Goal: Task Accomplishment & Management: Manage account settings

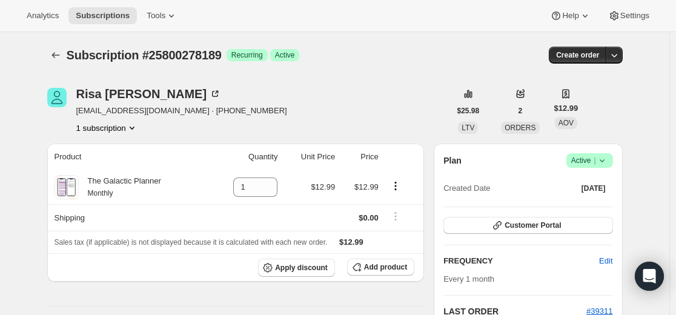
click at [62, 57] on icon "Subscriptions" at bounding box center [56, 55] width 12 height 12
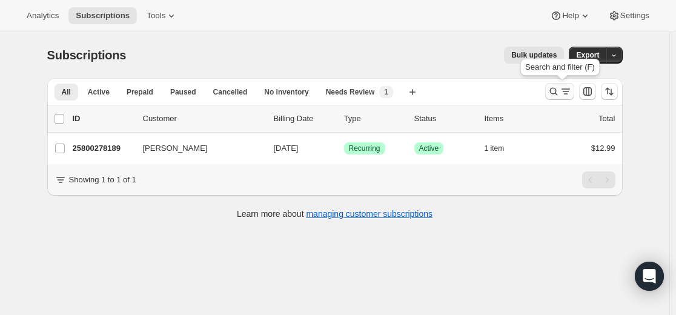
click at [552, 92] on icon "Search and filter results" at bounding box center [553, 91] width 12 height 12
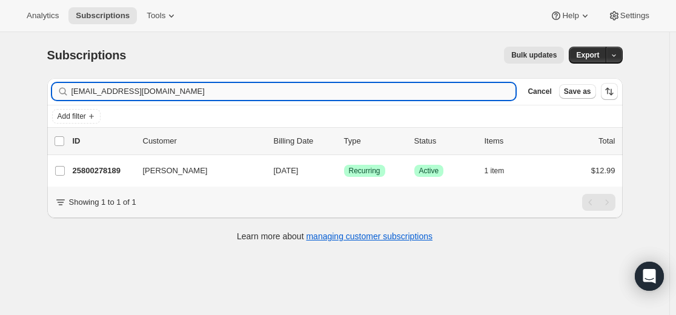
click at [420, 95] on input "[EMAIL_ADDRESS][DOMAIN_NAME]" at bounding box center [293, 91] width 444 height 17
click at [419, 94] on input "[EMAIL_ADDRESS][DOMAIN_NAME]" at bounding box center [293, 91] width 444 height 17
click at [420, 93] on input "[EMAIL_ADDRESS][DOMAIN_NAME]" at bounding box center [293, 91] width 444 height 17
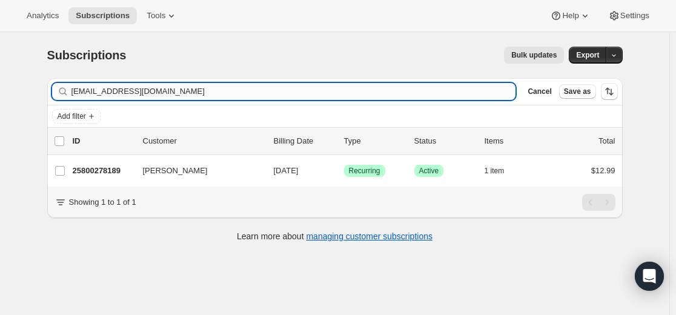
click at [420, 93] on input "[EMAIL_ADDRESS][DOMAIN_NAME]" at bounding box center [293, 91] width 444 height 17
type input "[EMAIL_ADDRESS][DOMAIN_NAME]"
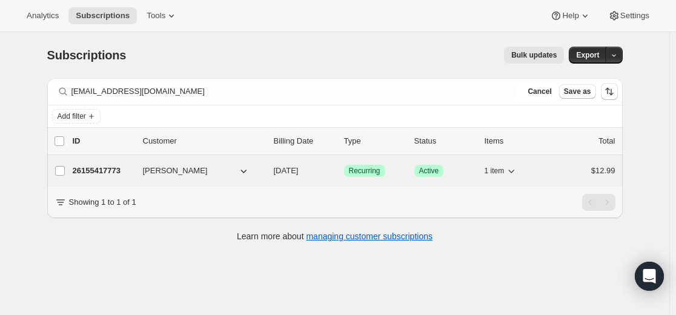
click at [105, 170] on p "26155417773" at bounding box center [103, 171] width 61 height 12
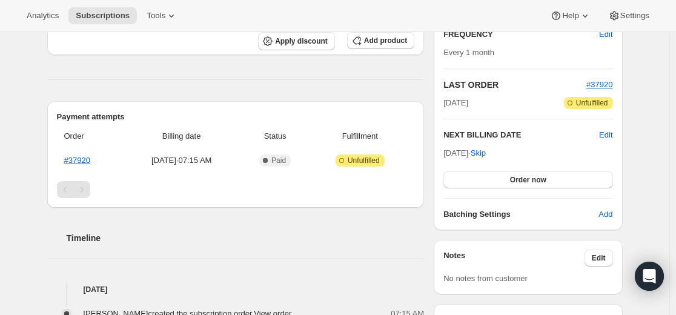
scroll to position [205, 0]
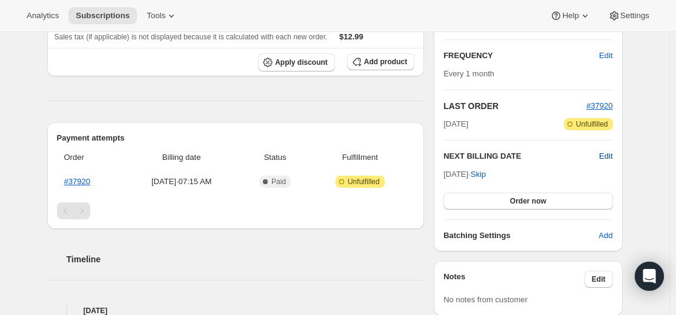
click at [609, 157] on span "Edit" at bounding box center [605, 156] width 13 height 12
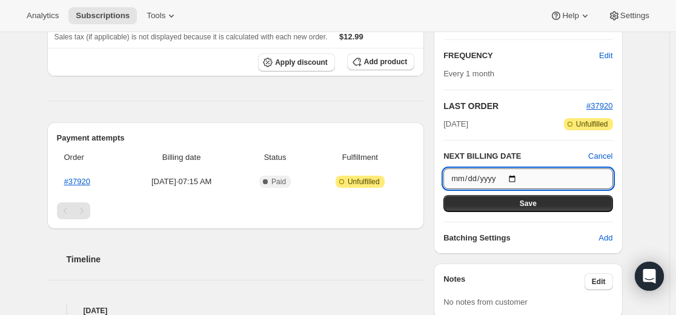
click at [519, 180] on input "[DATE]" at bounding box center [527, 178] width 169 height 21
type input "[DATE]"
click at [554, 205] on button "Save" at bounding box center [527, 203] width 169 height 17
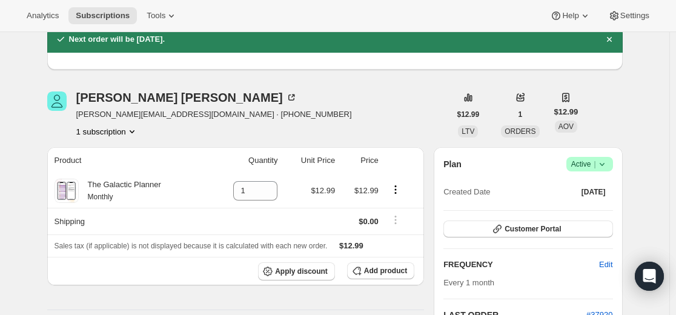
scroll to position [0, 0]
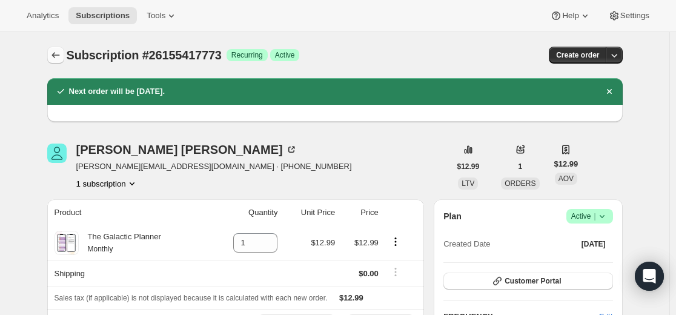
click at [60, 58] on icon "Subscriptions" at bounding box center [56, 55] width 12 height 12
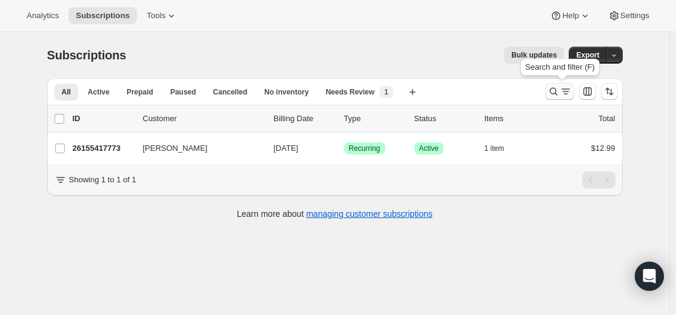
click at [554, 93] on icon "Search and filter results" at bounding box center [553, 91] width 12 height 12
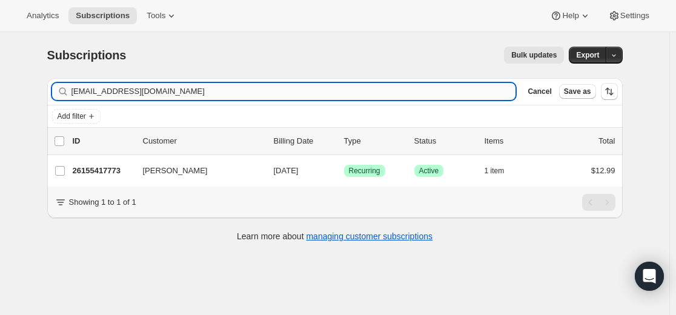
click at [380, 94] on input "[EMAIL_ADDRESS][DOMAIN_NAME]" at bounding box center [293, 91] width 444 height 17
click at [382, 94] on input "[EMAIL_ADDRESS][DOMAIN_NAME]" at bounding box center [293, 91] width 444 height 17
type input "25280544941"
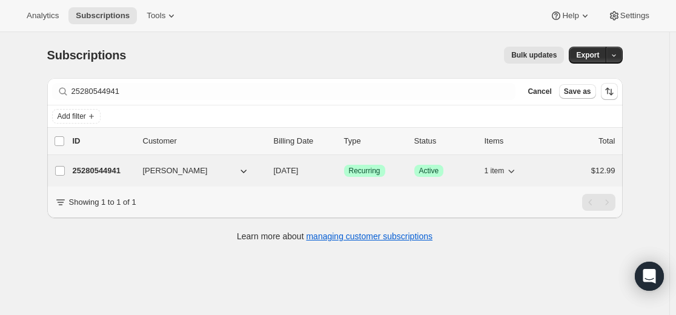
click at [120, 170] on p "25280544941" at bounding box center [103, 171] width 61 height 12
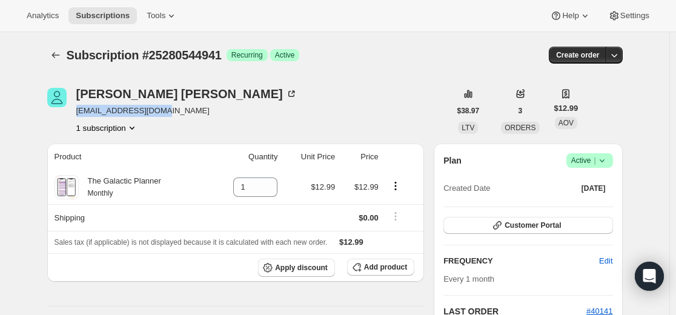
drag, startPoint x: 185, startPoint y: 113, endPoint x: 81, endPoint y: 117, distance: 104.2
click at [81, 117] on div "[PERSON_NAME] [EMAIL_ADDRESS][DOMAIN_NAME] 1 subscription" at bounding box center [186, 111] width 221 height 46
copy span "[EMAIL_ADDRESS][DOMAIN_NAME]"
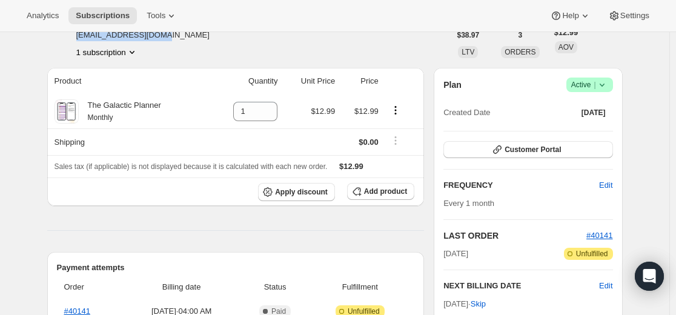
scroll to position [182, 0]
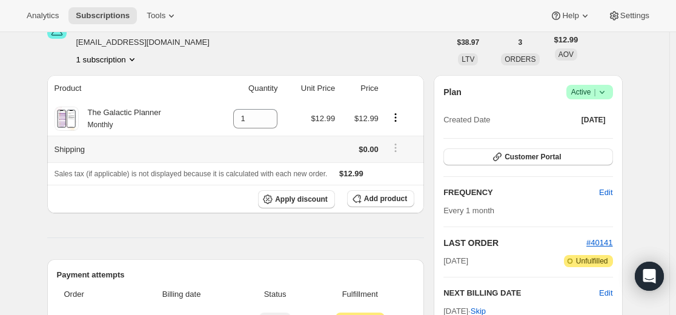
scroll to position [61, 0]
